Goal: Task Accomplishment & Management: Complete application form

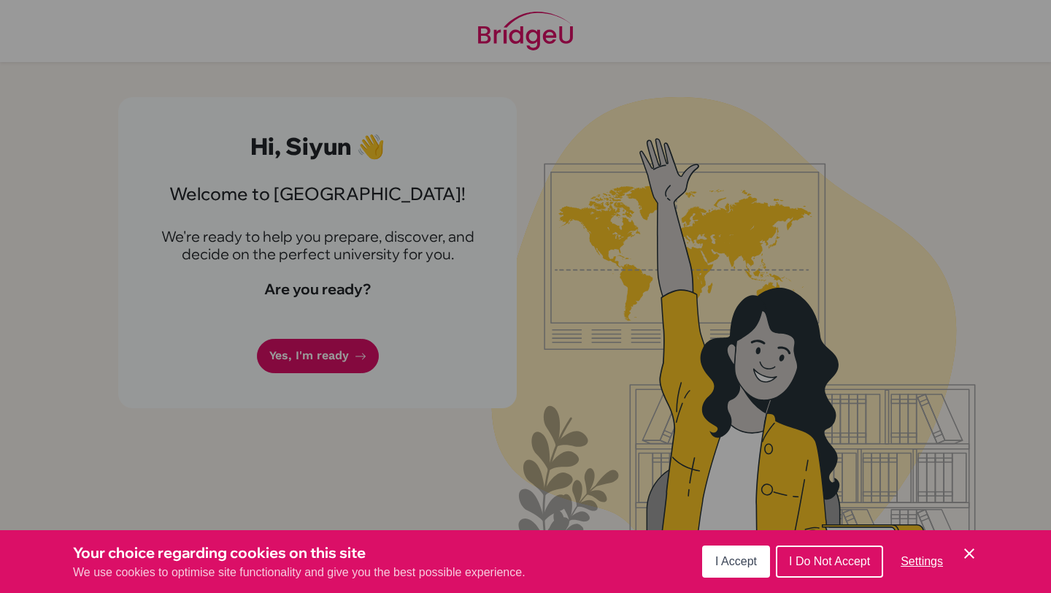
click at [741, 573] on button "I Accept" at bounding box center [736, 561] width 68 height 32
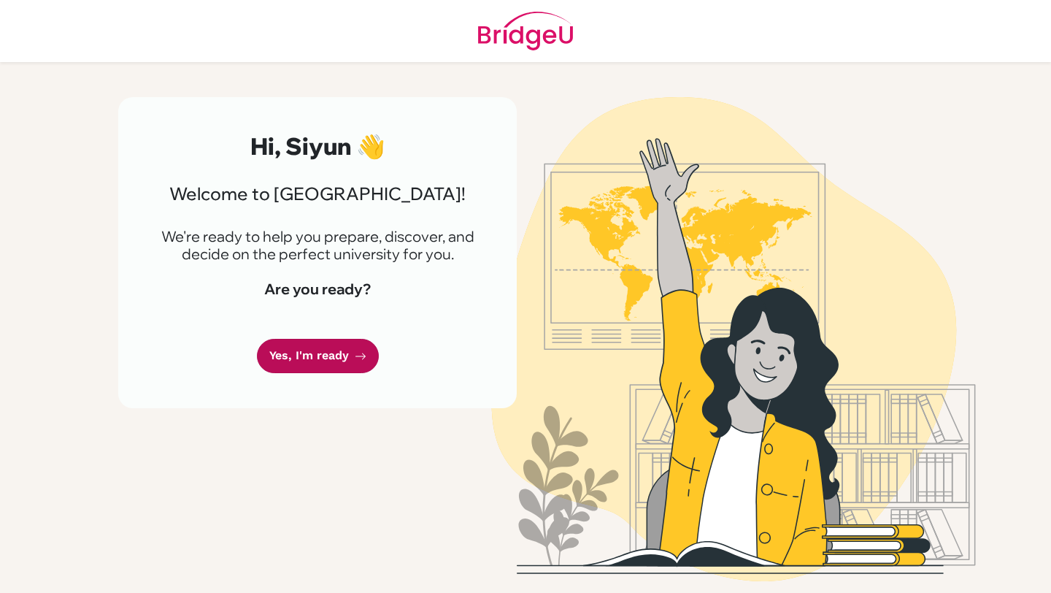
click at [315, 358] on link "Yes, I'm ready" at bounding box center [318, 356] width 122 height 34
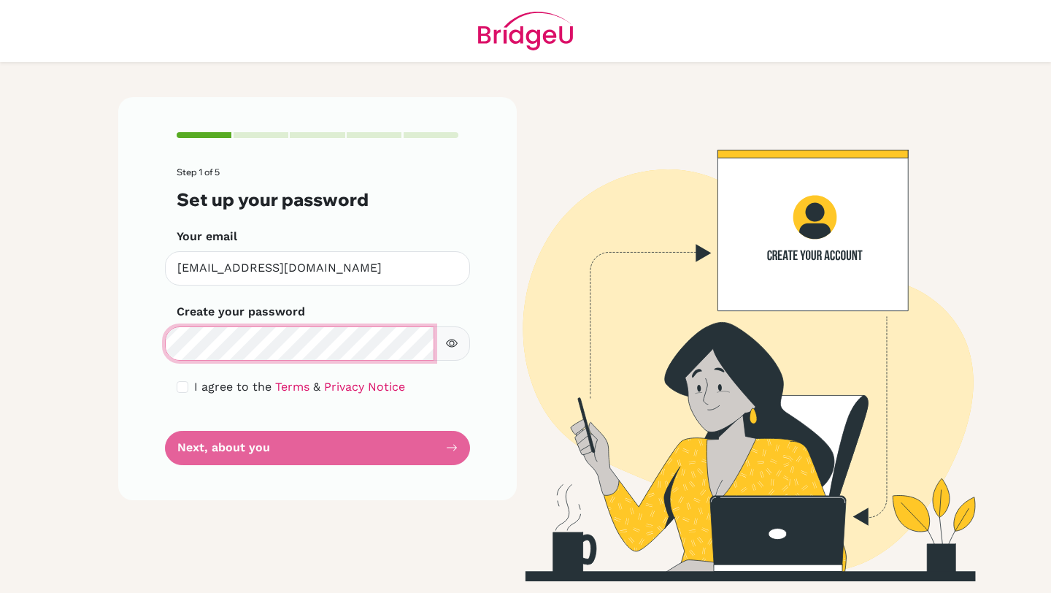
click at [123, 329] on div "Step 1 of 5 Set up your password Your email [EMAIL_ADDRESS][DOMAIN_NAME] Invali…" at bounding box center [317, 298] width 399 height 402
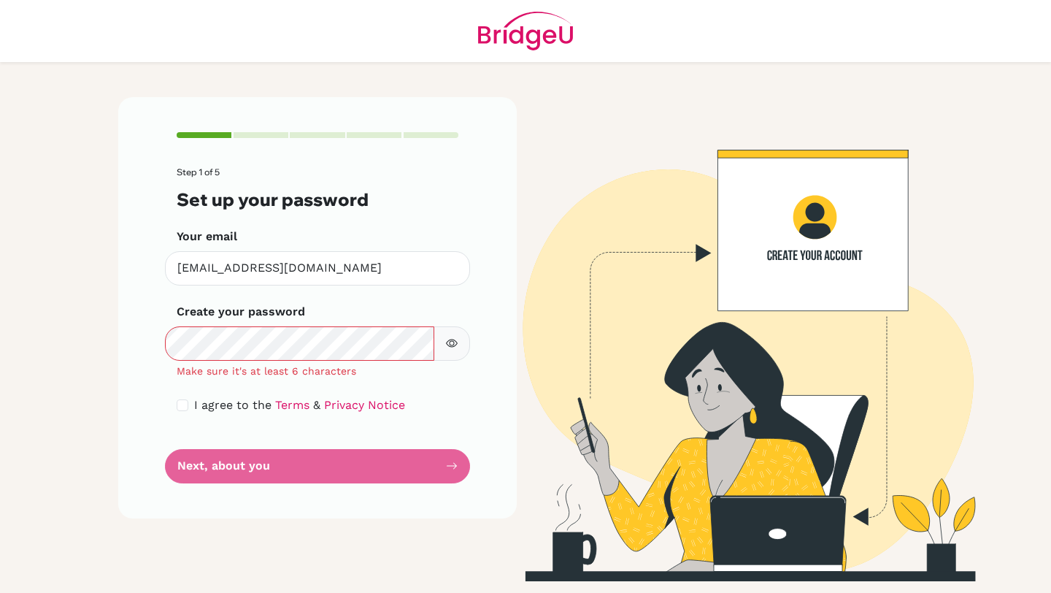
click at [452, 347] on icon "button" at bounding box center [452, 343] width 12 height 8
click at [449, 347] on icon "button" at bounding box center [451, 343] width 10 height 9
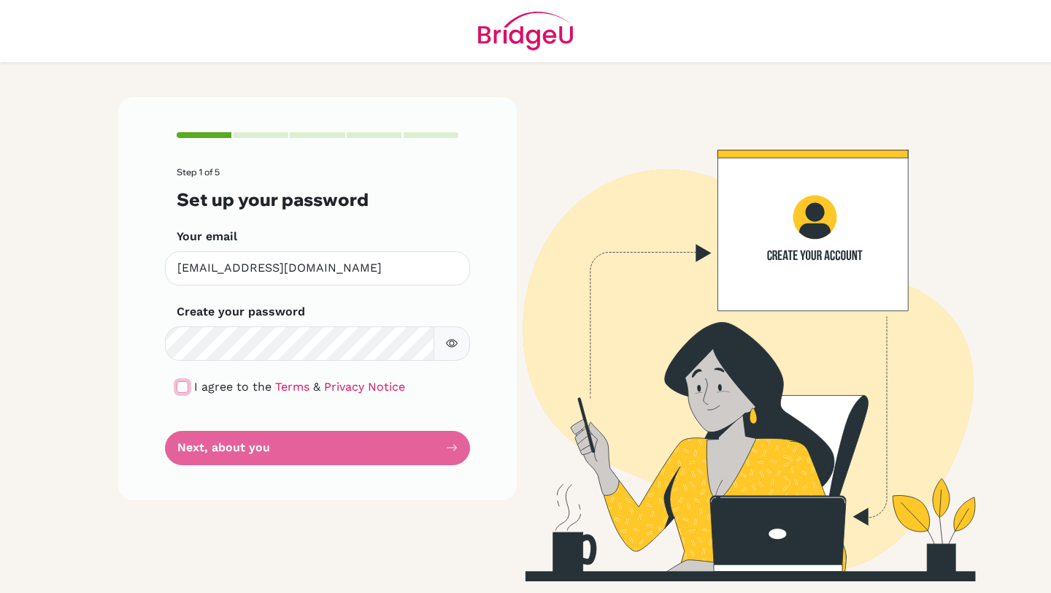
click at [183, 389] on input "checkbox" at bounding box center [183, 387] width 12 height 12
checkbox input "true"
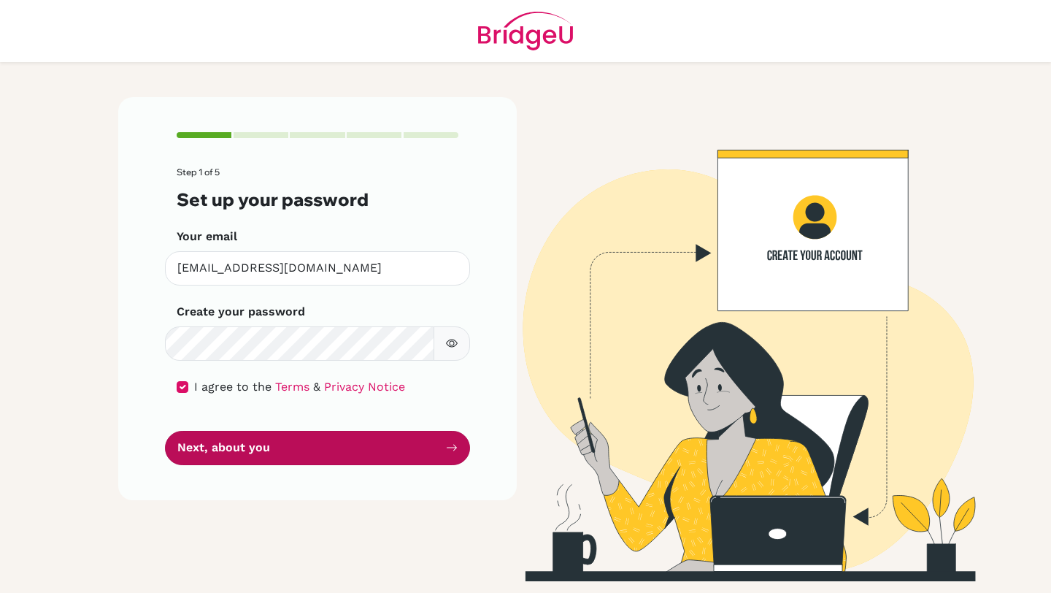
click at [226, 444] on button "Next, about you" at bounding box center [317, 448] width 305 height 34
